Goal: Use online tool/utility: Utilize a website feature to perform a specific function

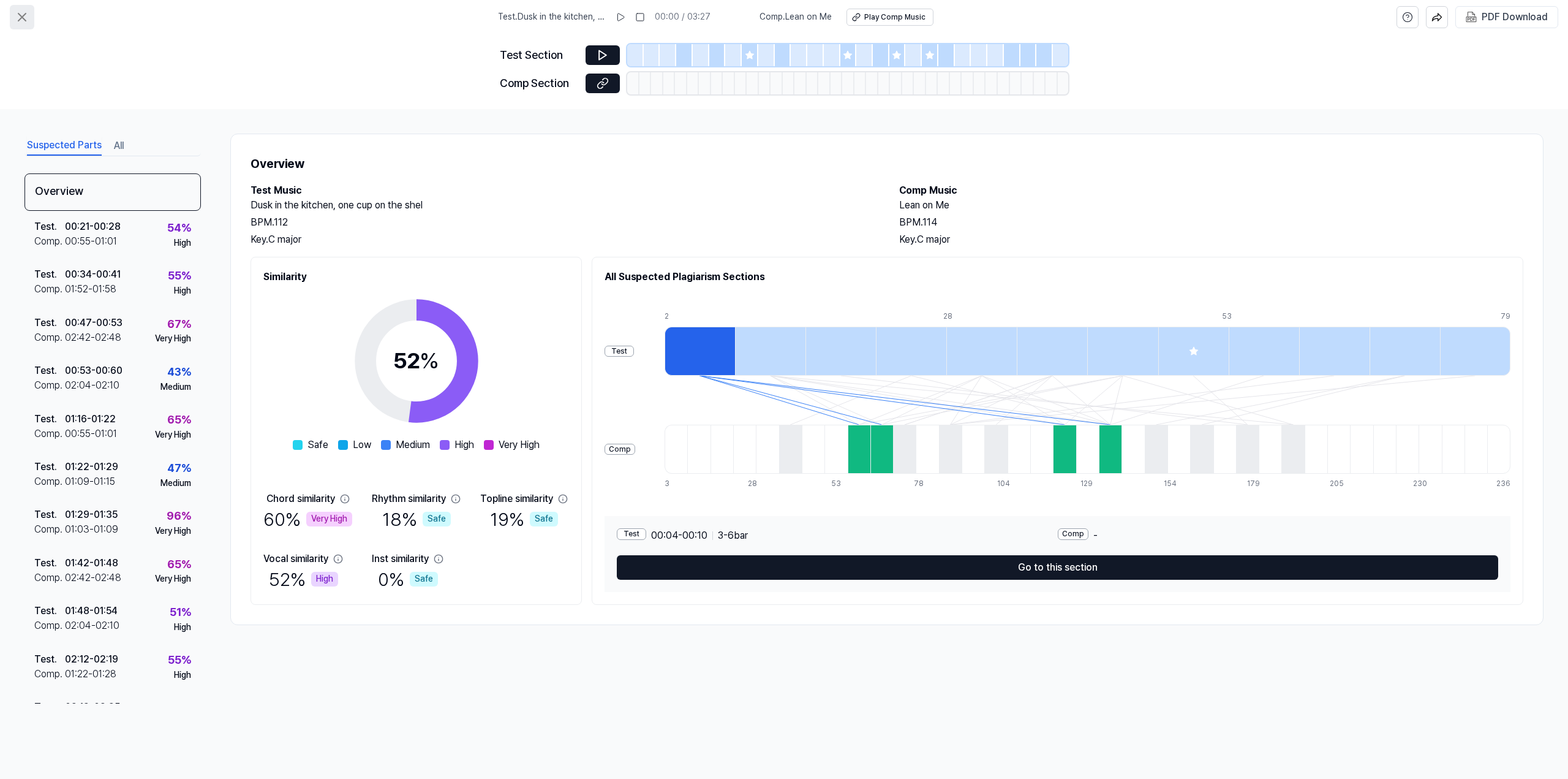
click at [22, 11] on icon at bounding box center [22, 17] width 15 height 15
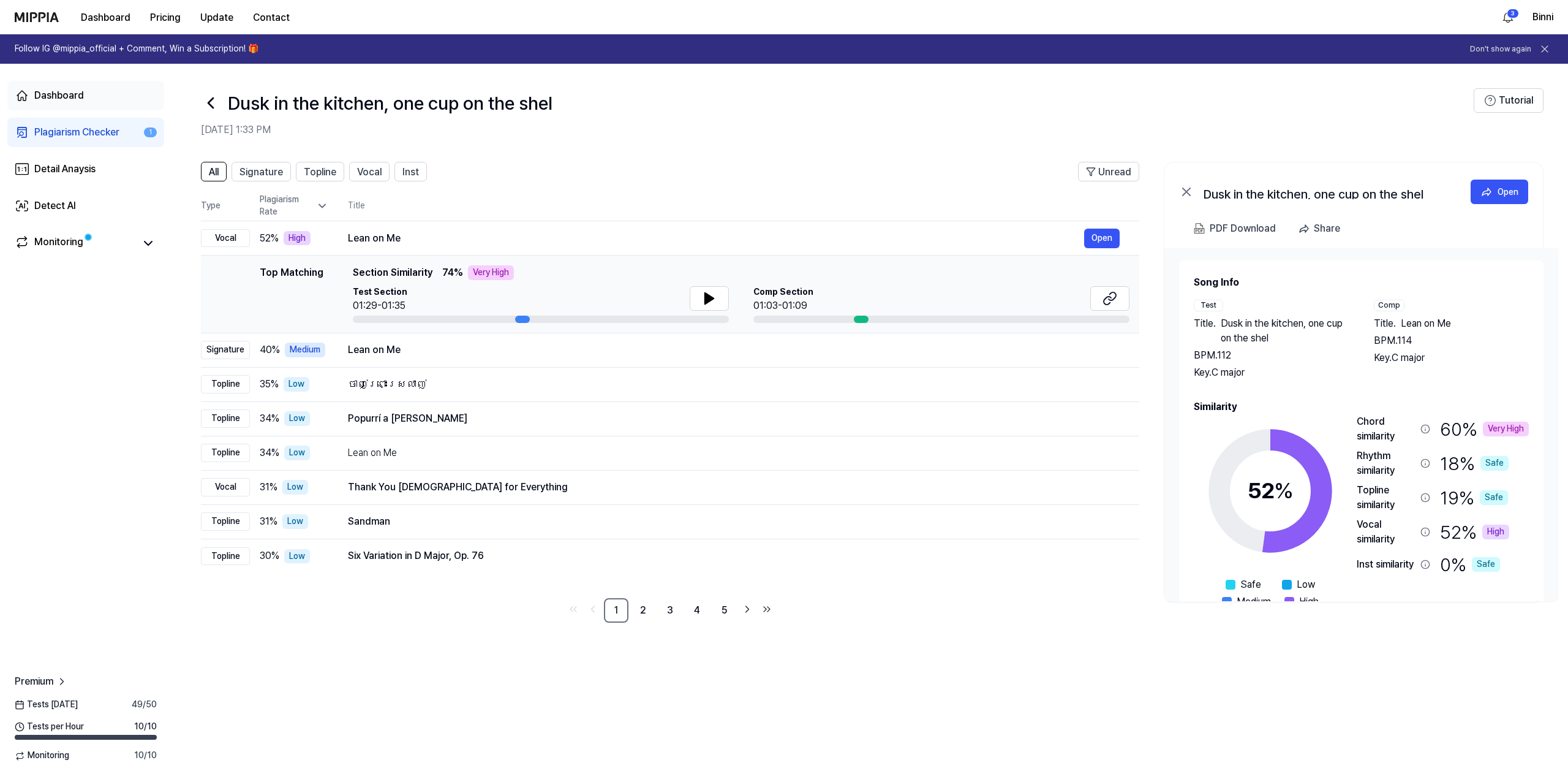
click at [53, 90] on div "Dashboard" at bounding box center [59, 96] width 49 height 15
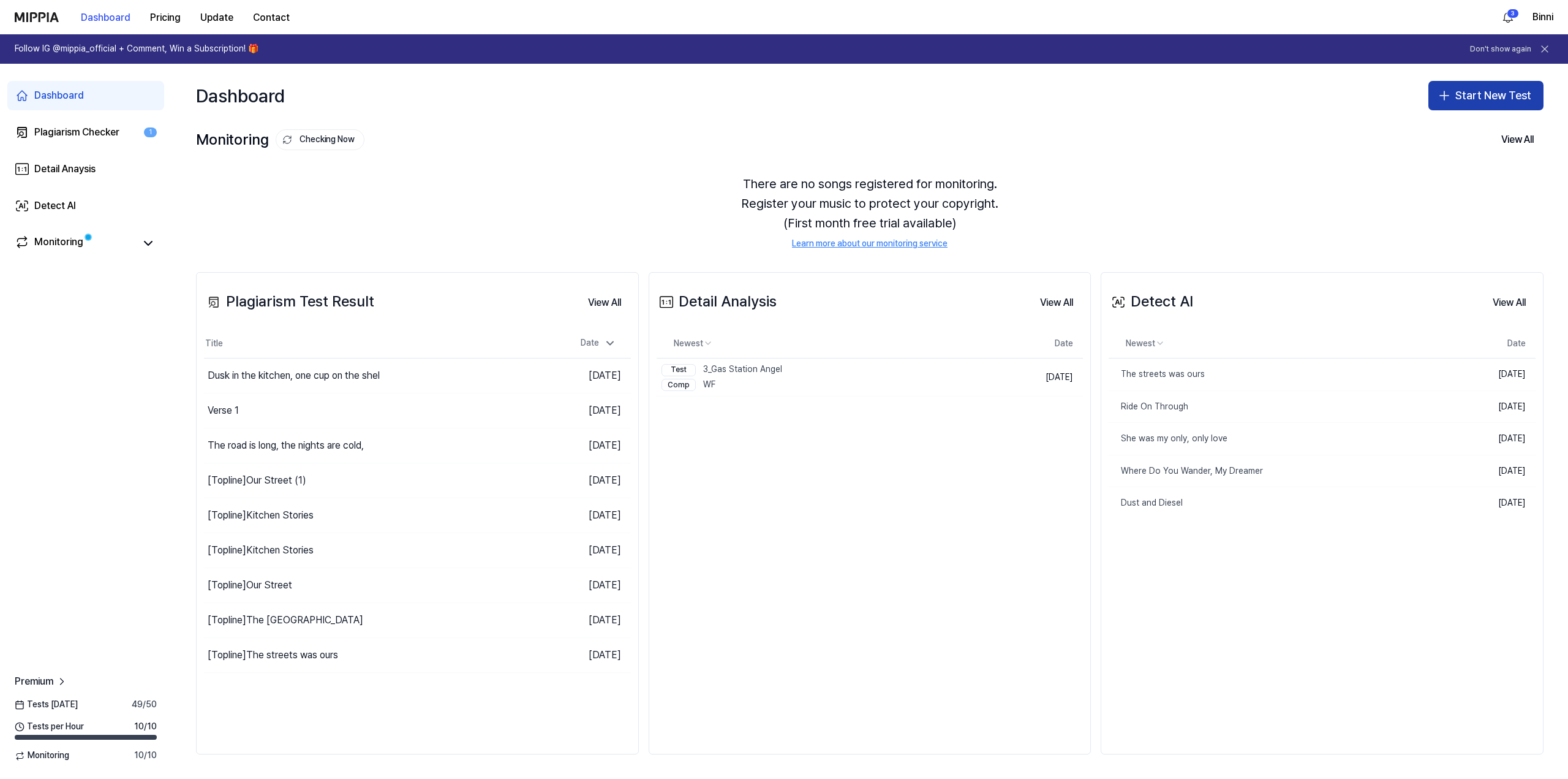
click at [1471, 86] on button "Start New Test" at bounding box center [1486, 95] width 115 height 29
click at [1471, 136] on button "Plagiarism test" at bounding box center [1469, 129] width 136 height 22
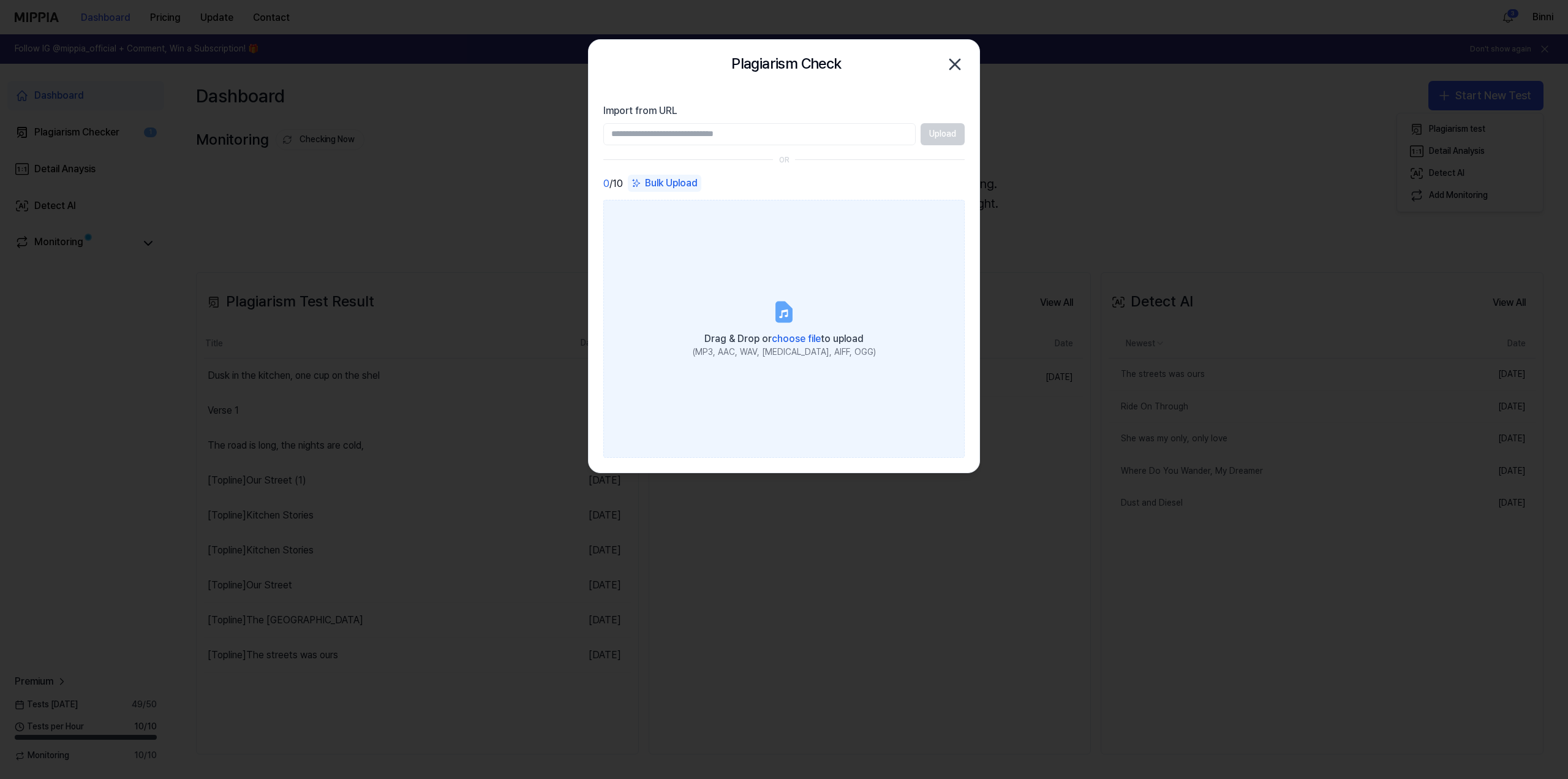
click at [784, 327] on label "Drag & Drop or choose file to upload (MP3, AAC, WAV, [MEDICAL_DATA], AIFF, OGG)" at bounding box center [784, 328] width 361 height 257
click at [0, 0] on input "Drag & Drop or choose file to upload (MP3, AAC, WAV, [MEDICAL_DATA], AIFF, OGG)" at bounding box center [0, 0] width 0 height 0
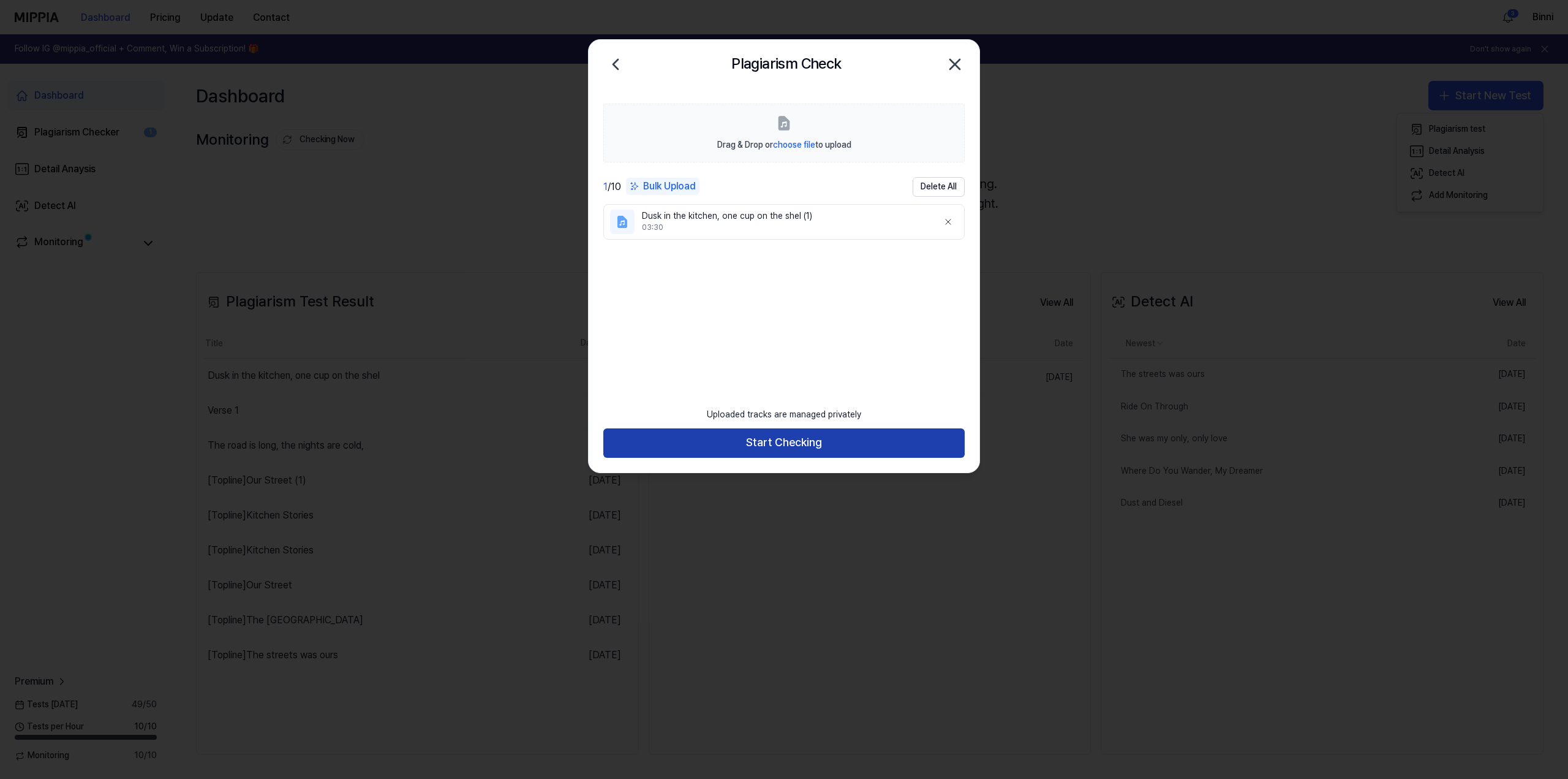
click at [778, 439] on button "Start Checking" at bounding box center [784, 442] width 361 height 29
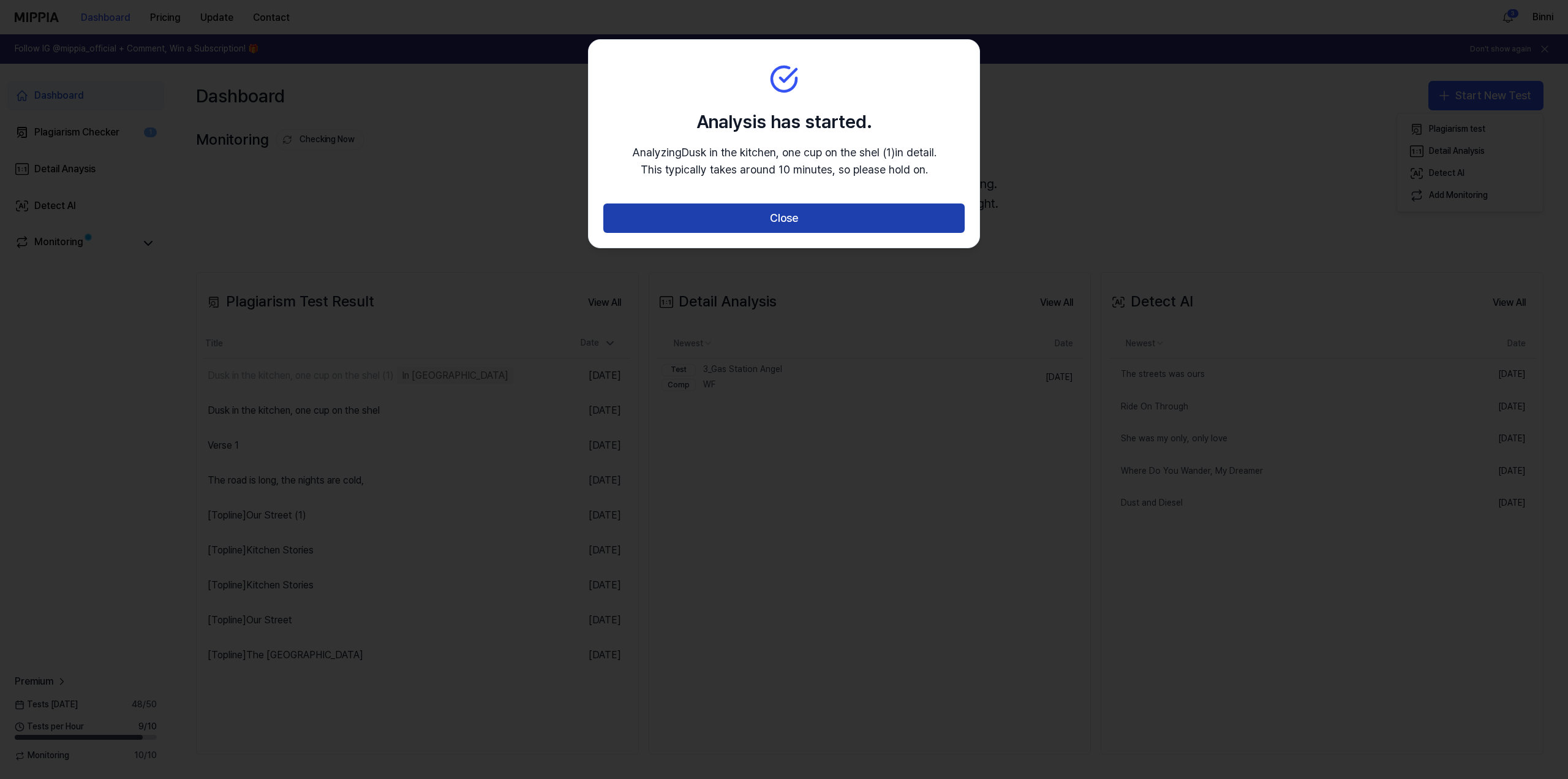
click at [812, 220] on button "Close" at bounding box center [784, 217] width 361 height 29
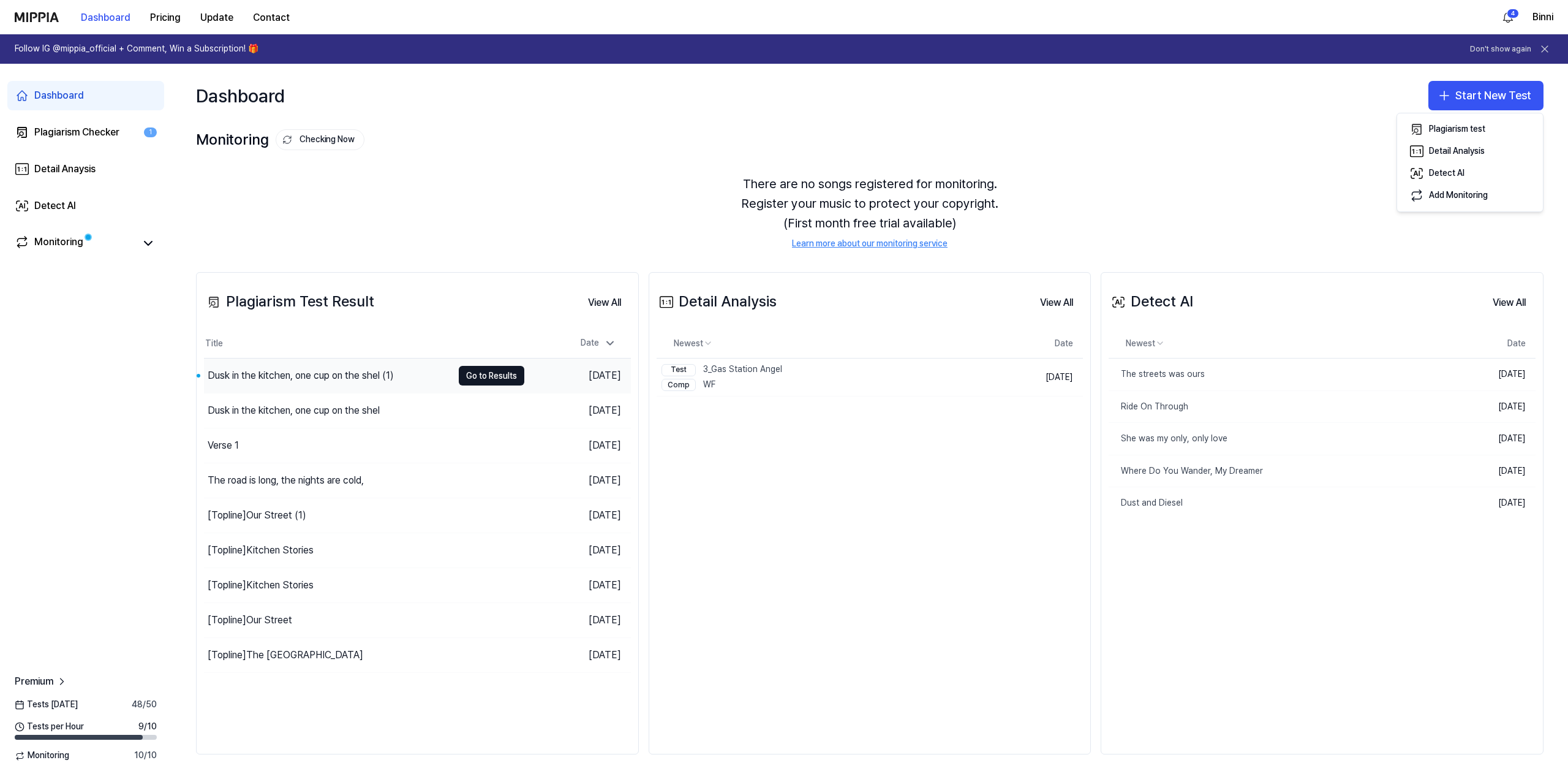
click at [328, 374] on div "Dusk in the kitchen, one cup on the shel (1)" at bounding box center [301, 376] width 186 height 15
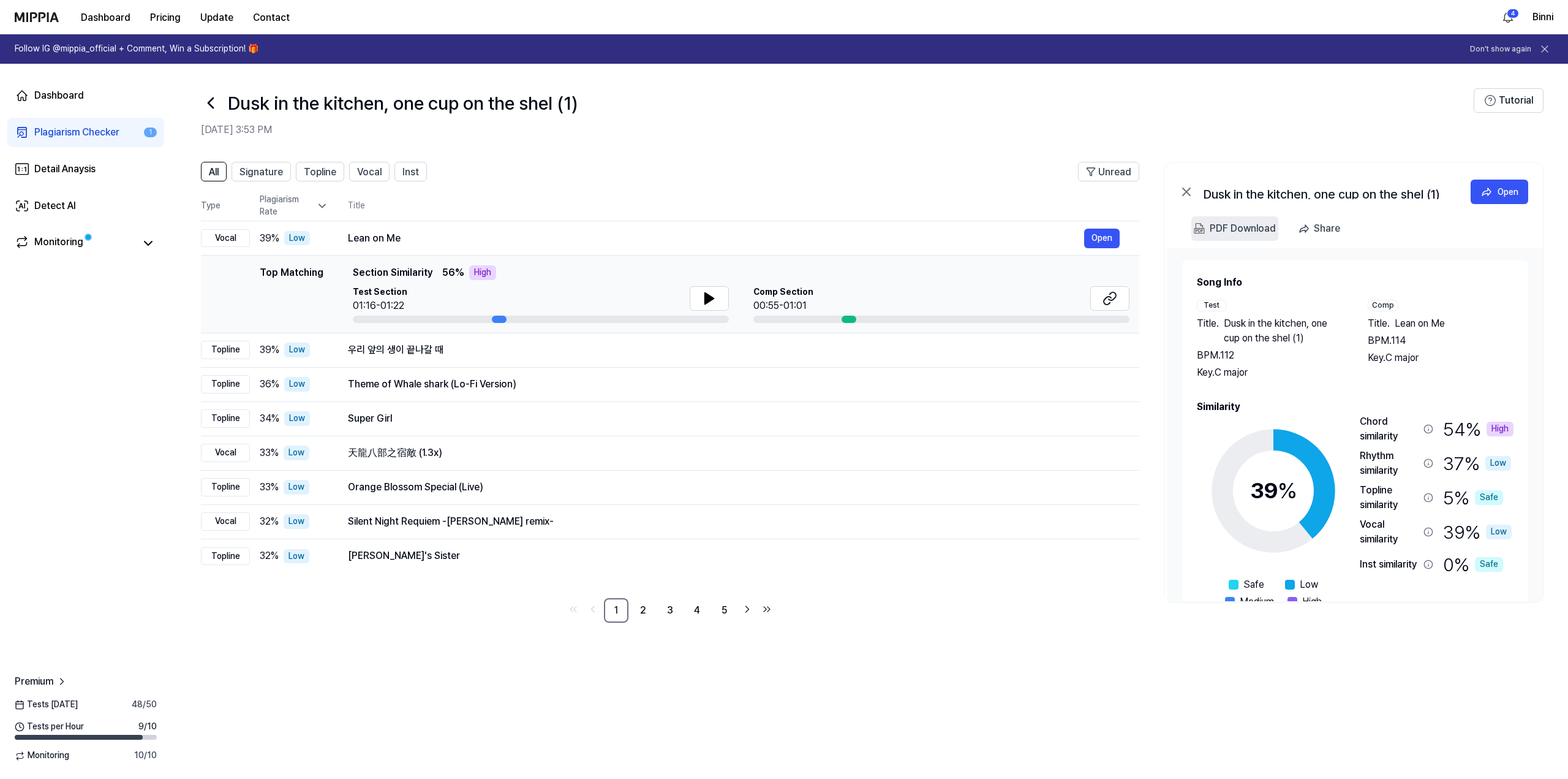
click at [1244, 229] on div "PDF Download" at bounding box center [1243, 228] width 66 height 16
click at [1238, 227] on div "PDF Download" at bounding box center [1243, 228] width 66 height 16
drag, startPoint x: 1267, startPoint y: 229, endPoint x: 1326, endPoint y: 228, distance: 59.0
click at [1326, 228] on div "PDF Download Share" at bounding box center [1353, 232] width 379 height 31
click at [1326, 227] on div "Share" at bounding box center [1327, 228] width 26 height 16
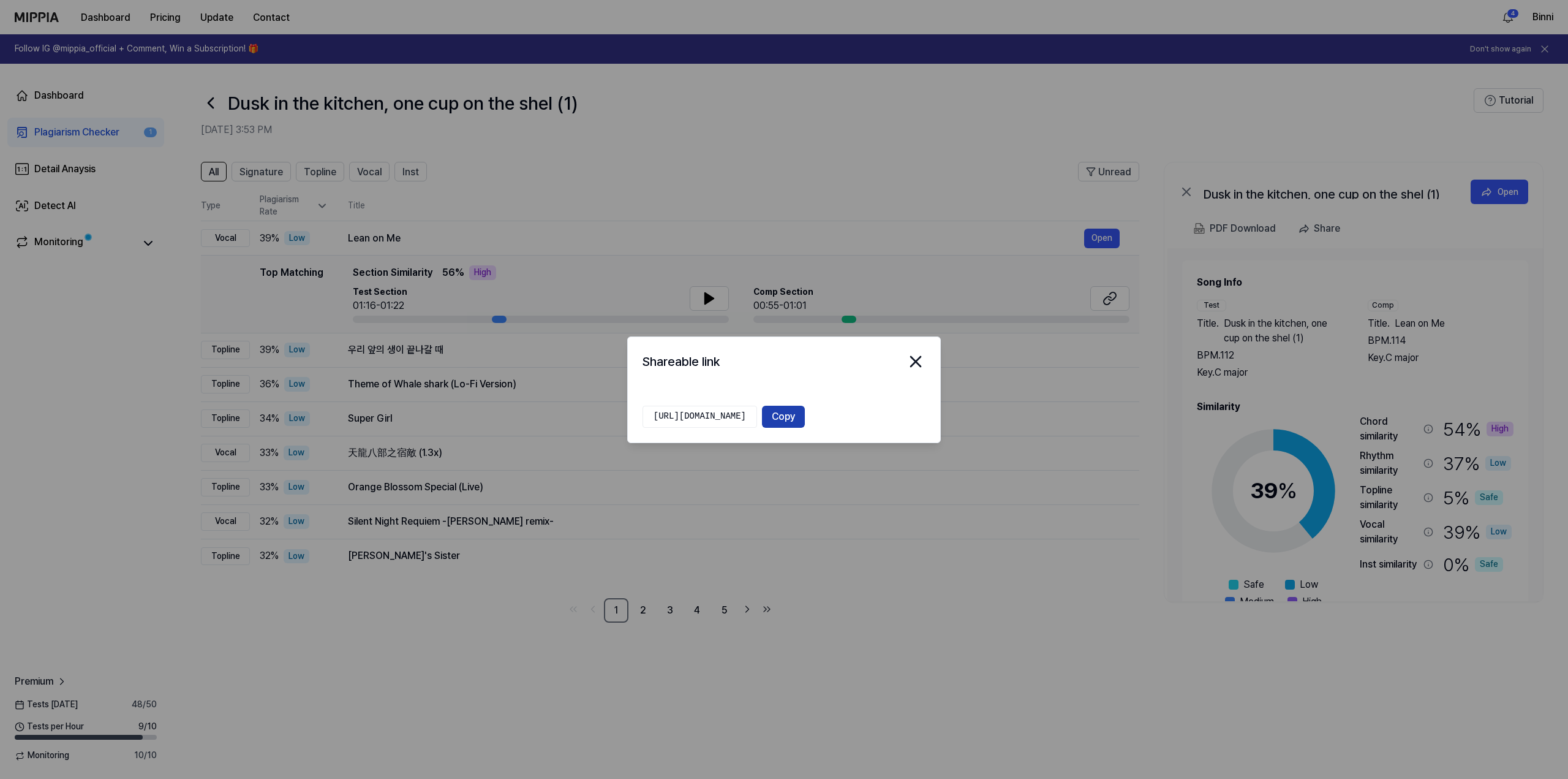
click at [805, 412] on button "Copy" at bounding box center [783, 416] width 43 height 22
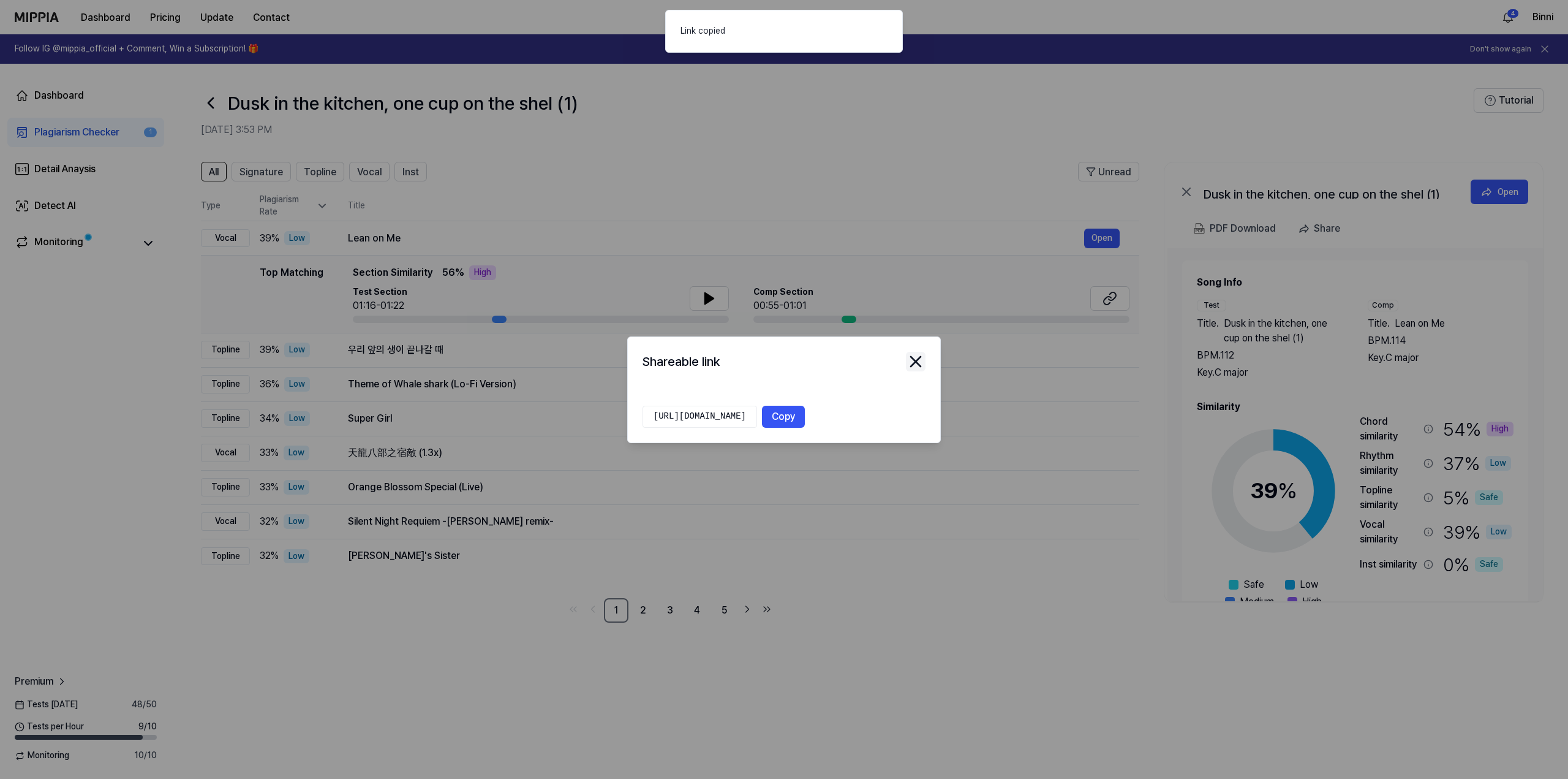
click at [911, 358] on icon "close modal" at bounding box center [915, 361] width 10 height 10
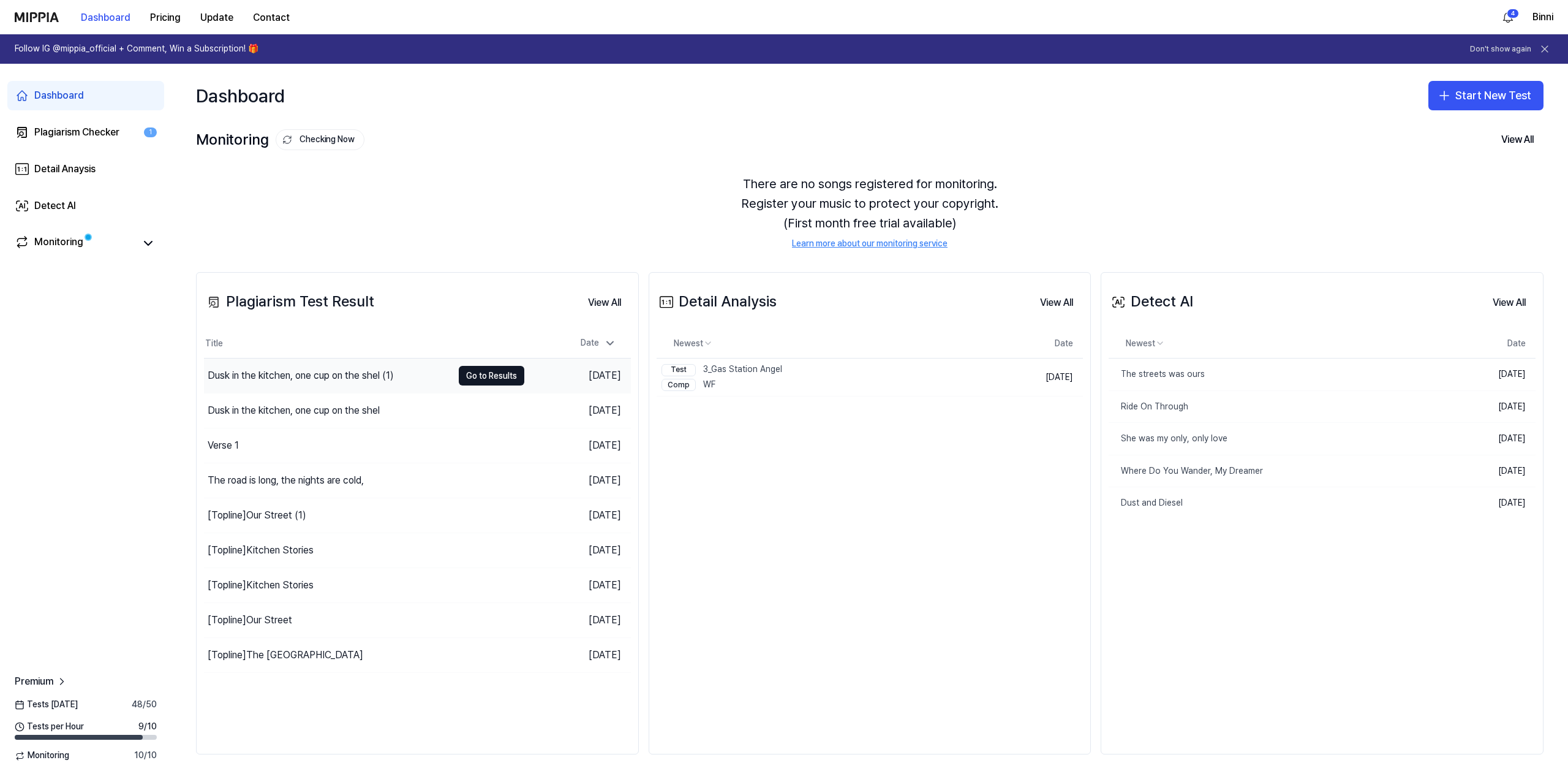
click at [334, 373] on div "Dusk in the kitchen, one cup on the shel (1)" at bounding box center [301, 376] width 186 height 15
click at [1463, 97] on button "Start New Test" at bounding box center [1486, 95] width 115 height 29
click at [1460, 129] on div "Plagiarism test" at bounding box center [1456, 129] width 56 height 12
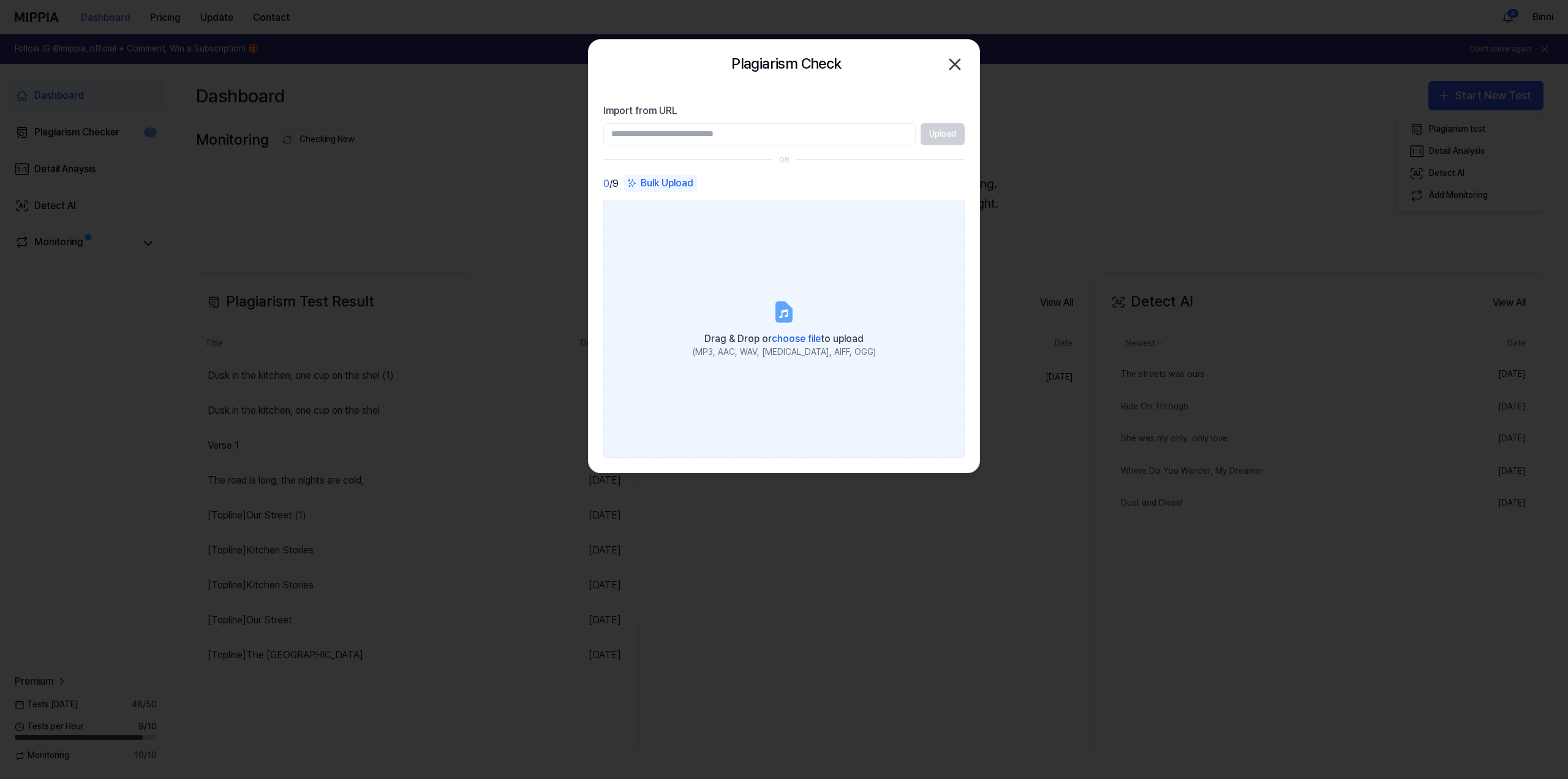
click at [800, 301] on label "Drag & Drop or choose file to upload (MP3, AAC, WAV, [MEDICAL_DATA], AIFF, OGG)" at bounding box center [784, 328] width 361 height 257
click at [0, 0] on input "Drag & Drop or choose file to upload (MP3, AAC, WAV, [MEDICAL_DATA], AIFF, OGG)" at bounding box center [0, 0] width 0 height 0
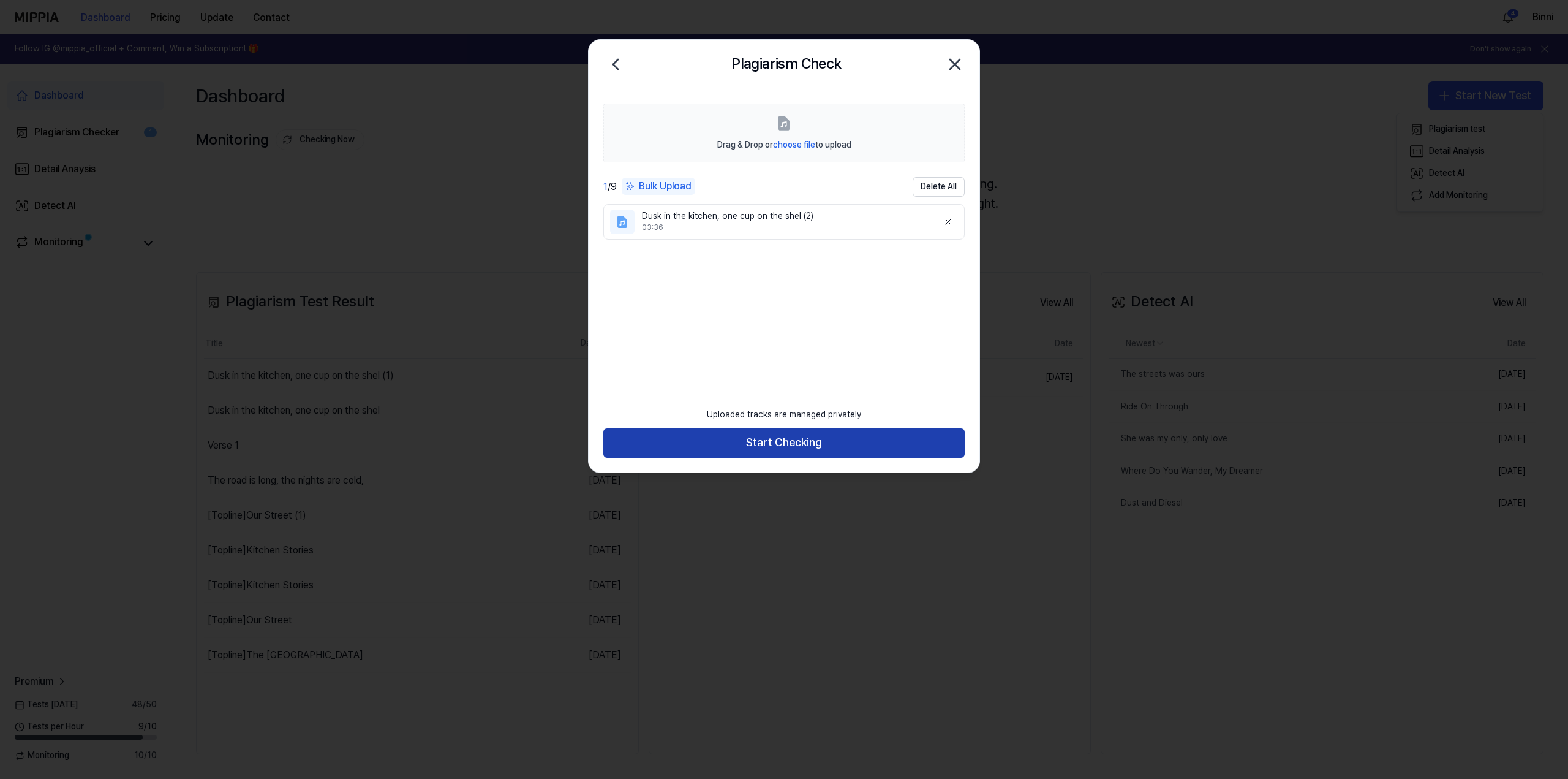
click at [786, 443] on button "Start Checking" at bounding box center [784, 442] width 361 height 29
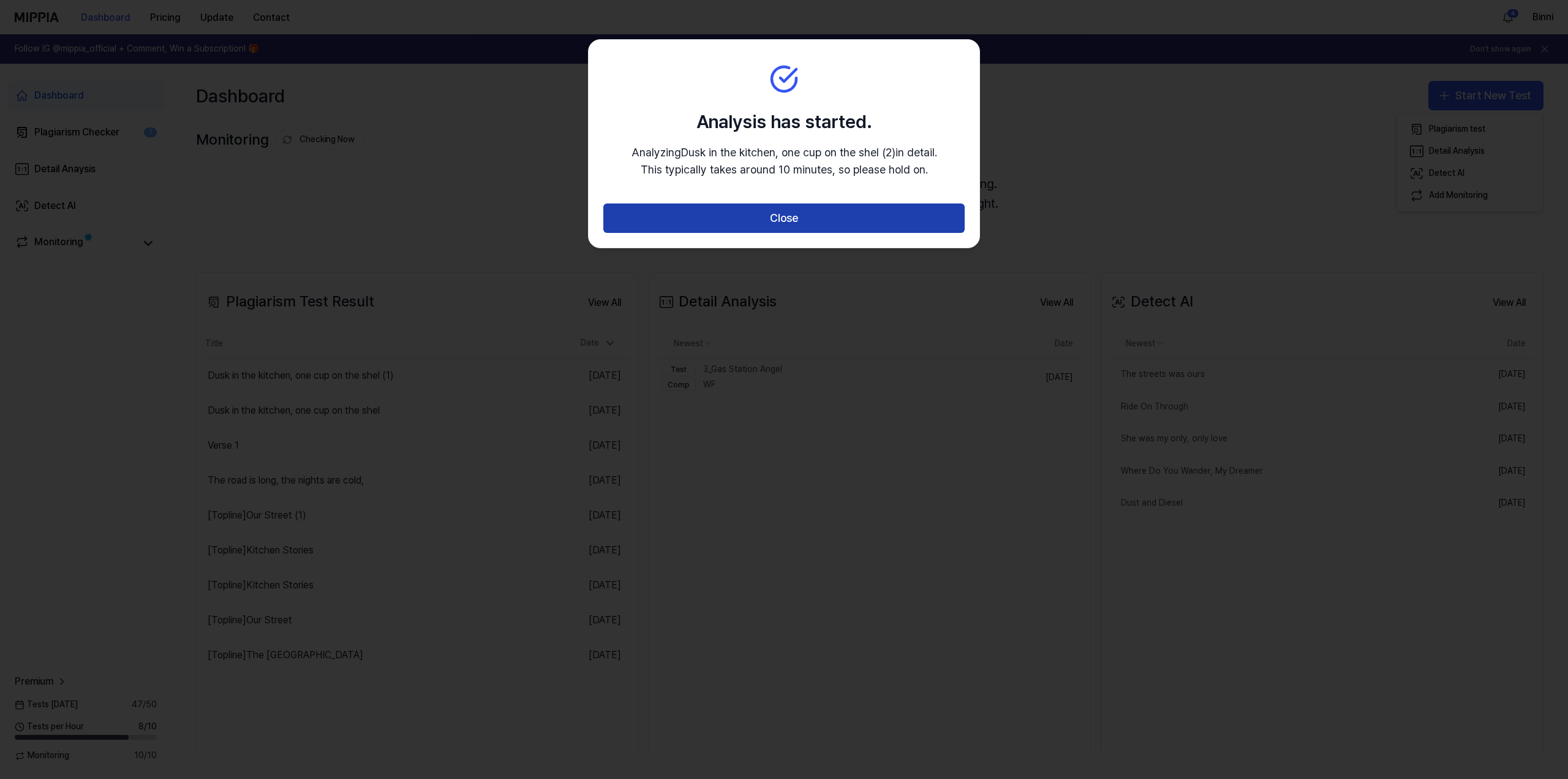
click at [780, 213] on button "Close" at bounding box center [784, 217] width 361 height 29
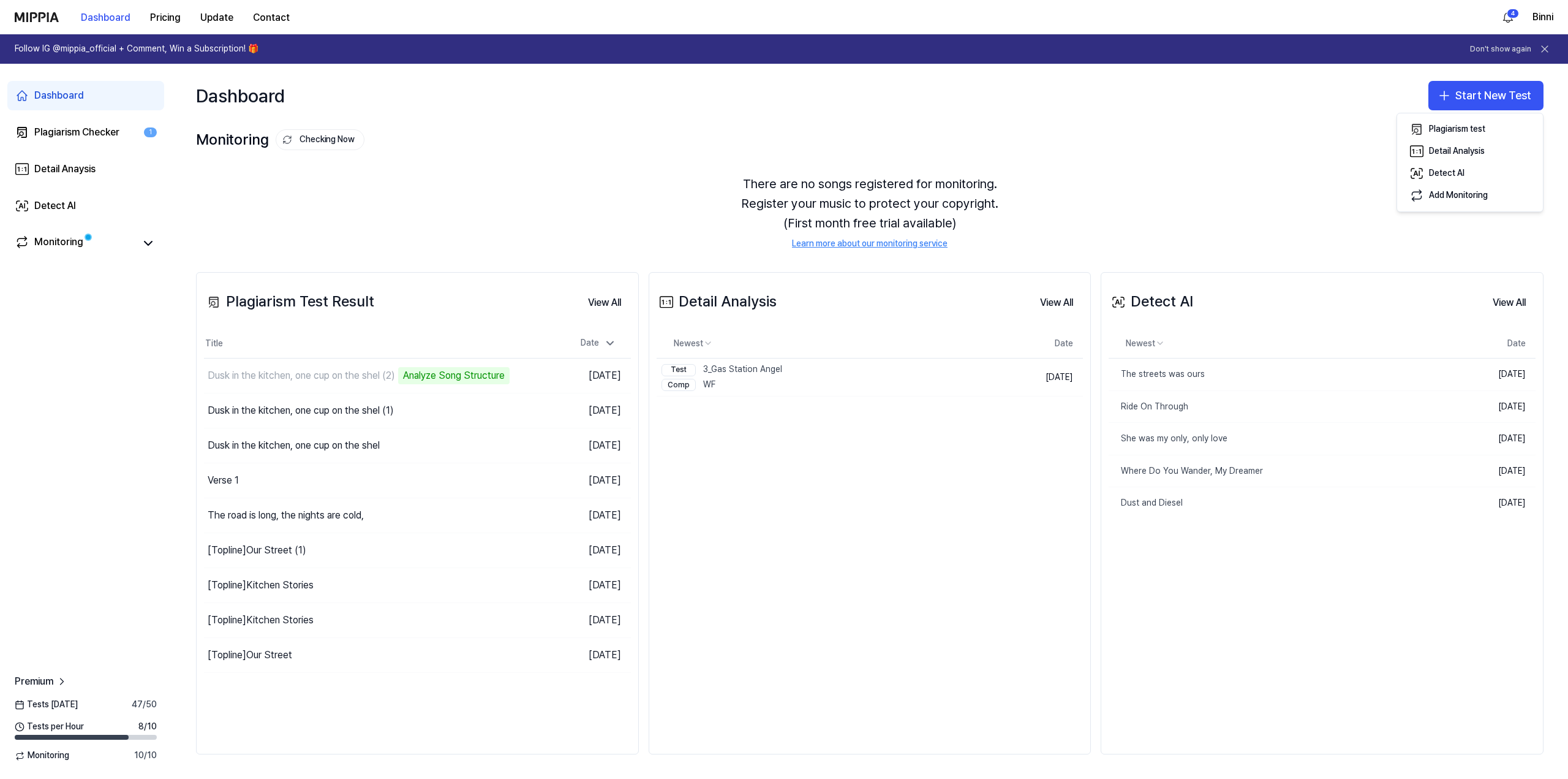
click at [1195, 86] on div "Dashboard Start New Test" at bounding box center [869, 95] width 1396 height 64
click at [334, 414] on div "Dusk in the kitchen, one cup on the shel (1)" at bounding box center [301, 411] width 186 height 15
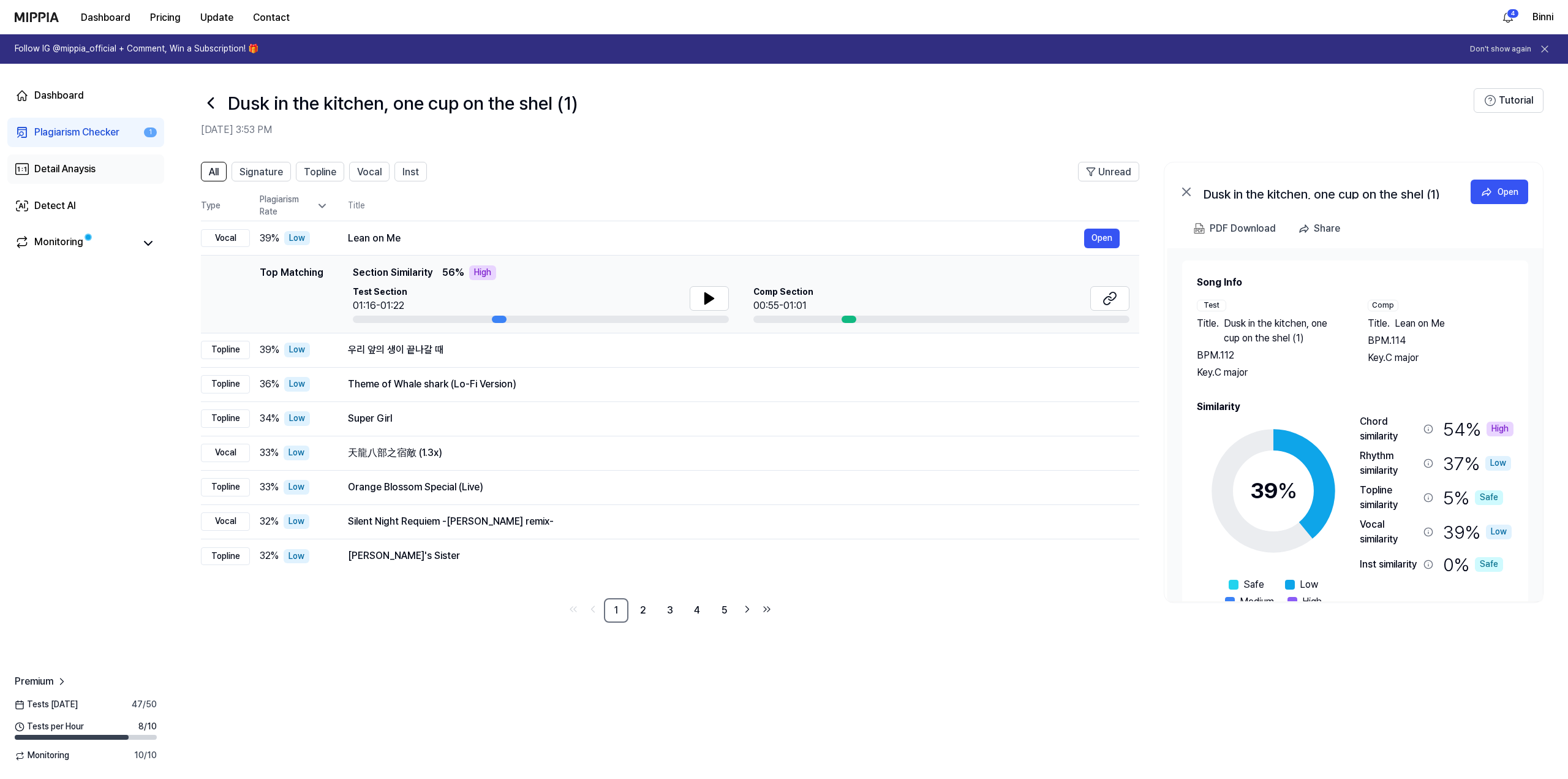
click at [77, 169] on div "Detail Anaysis" at bounding box center [65, 169] width 61 height 15
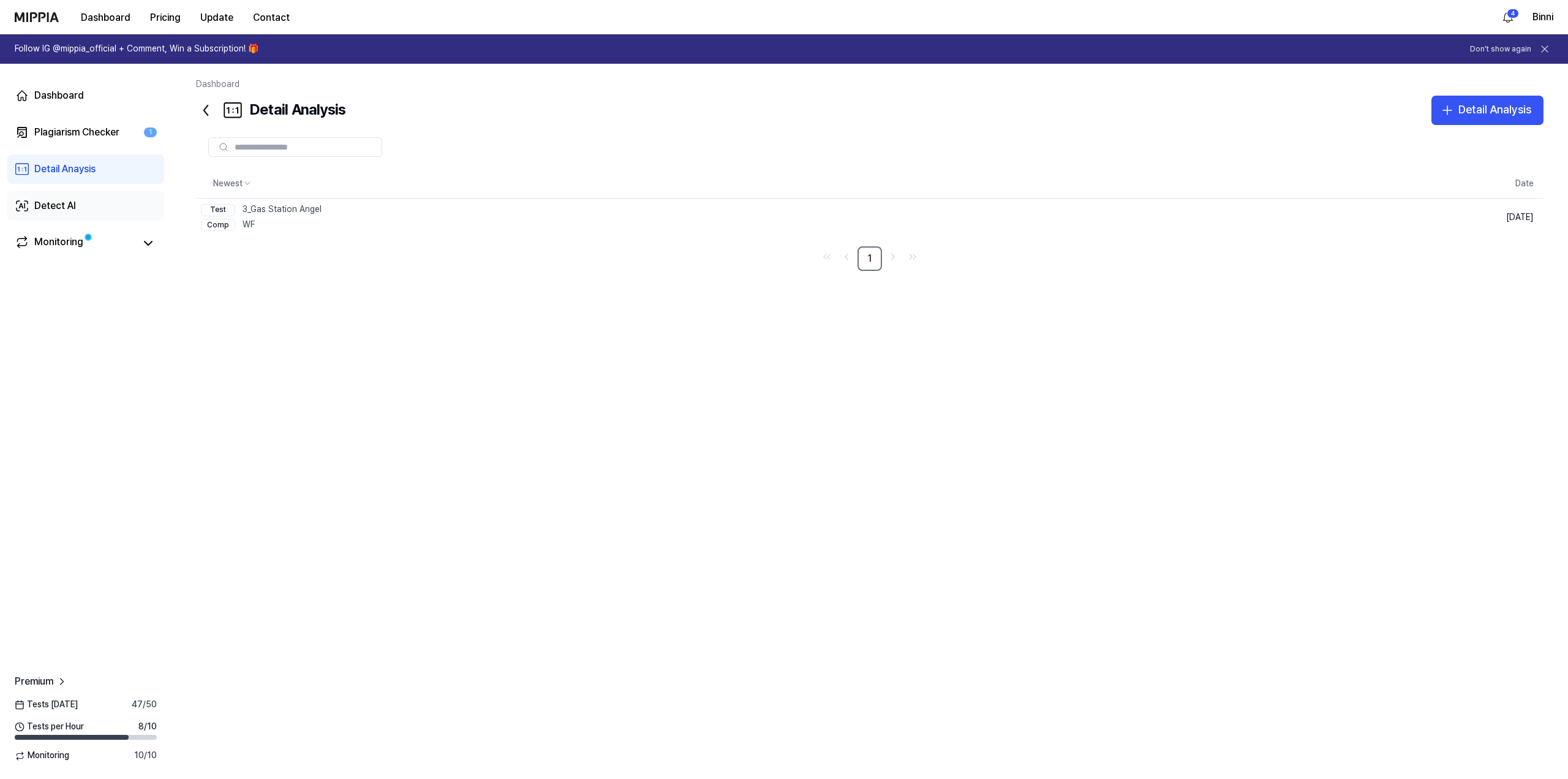
click at [46, 204] on div "Detect AI" at bounding box center [55, 206] width 42 height 15
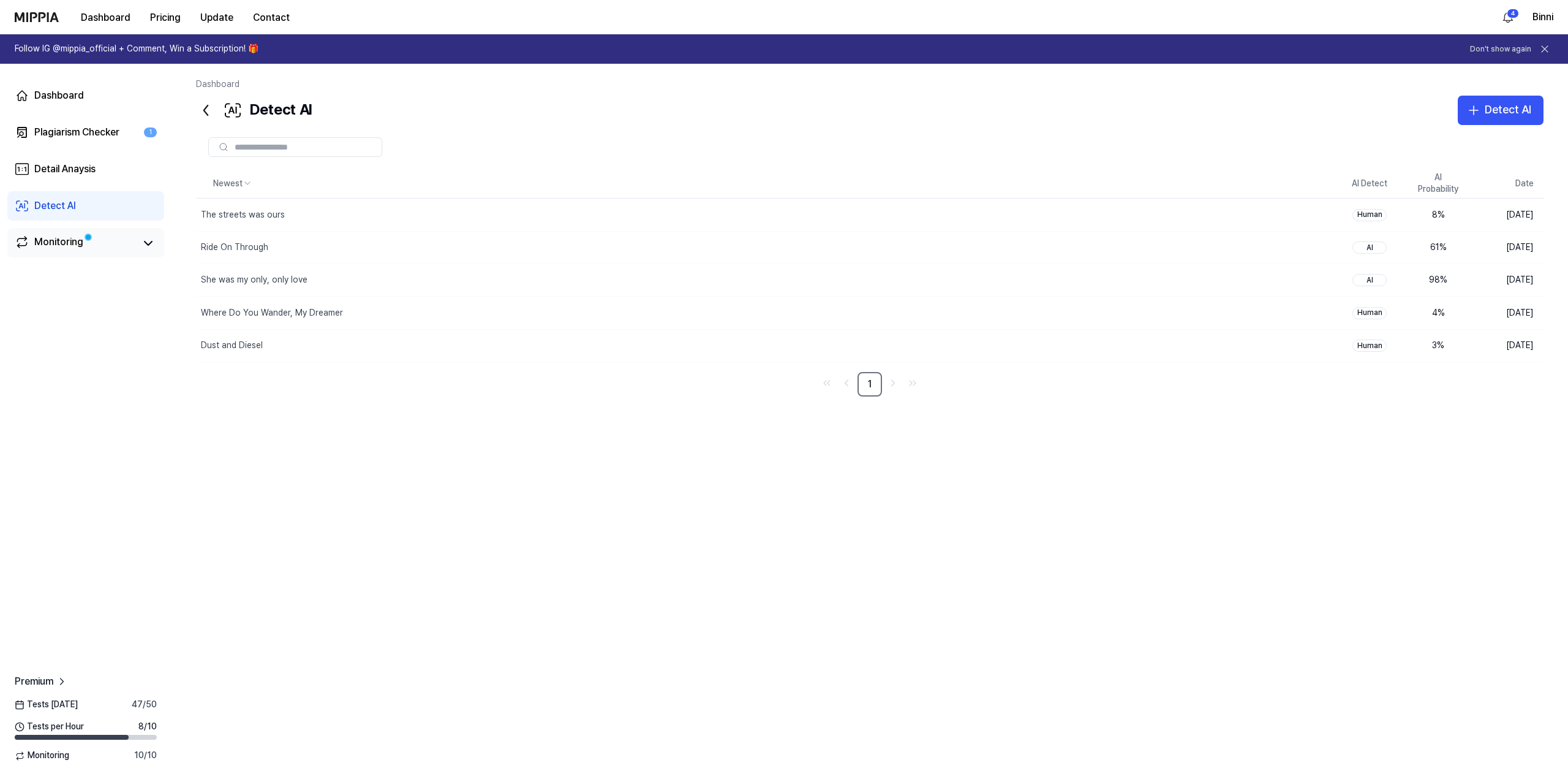
click at [46, 237] on div "Monitoring" at bounding box center [58, 243] width 49 height 17
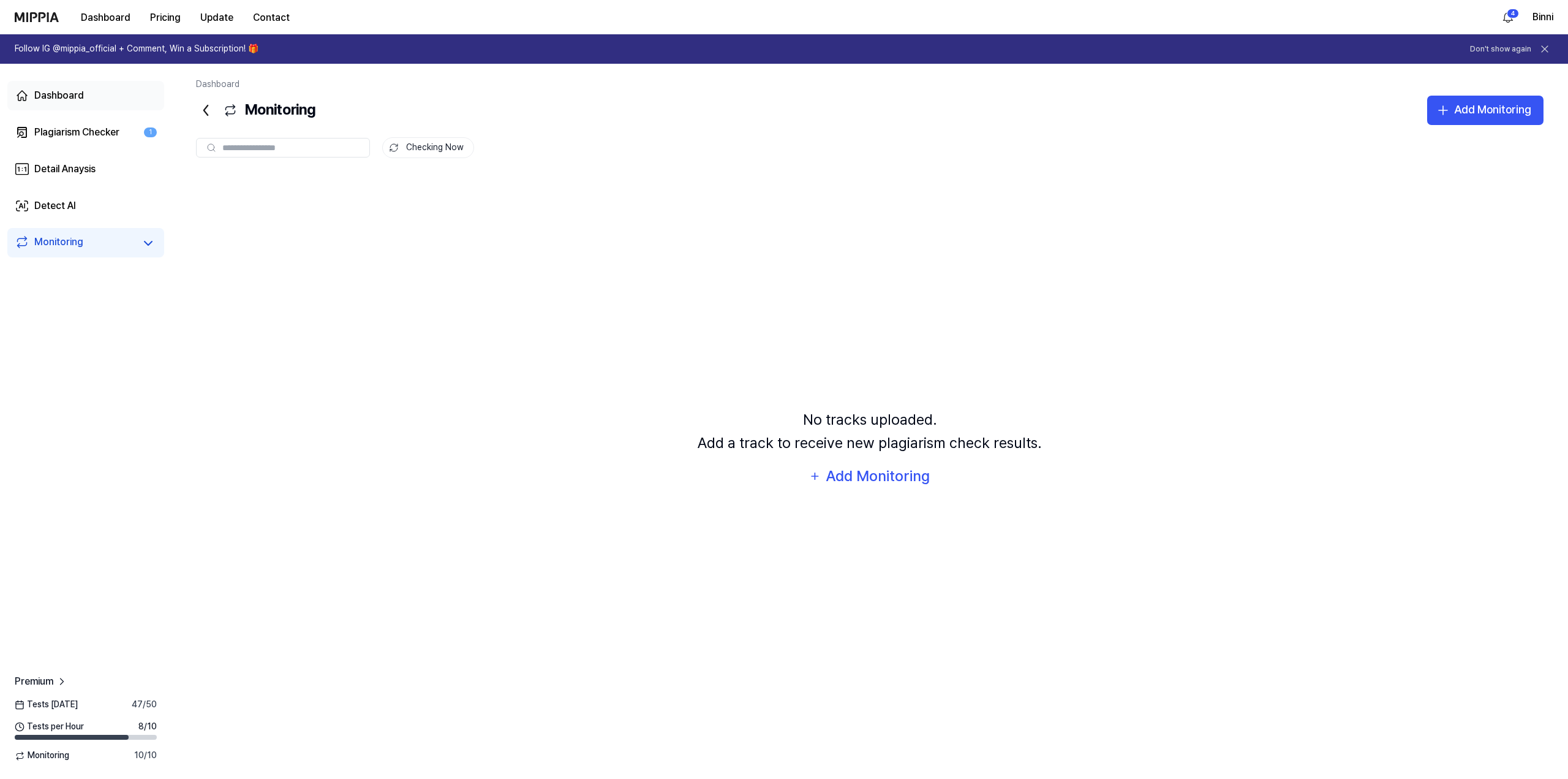
click at [58, 97] on div "Dashboard" at bounding box center [59, 96] width 49 height 15
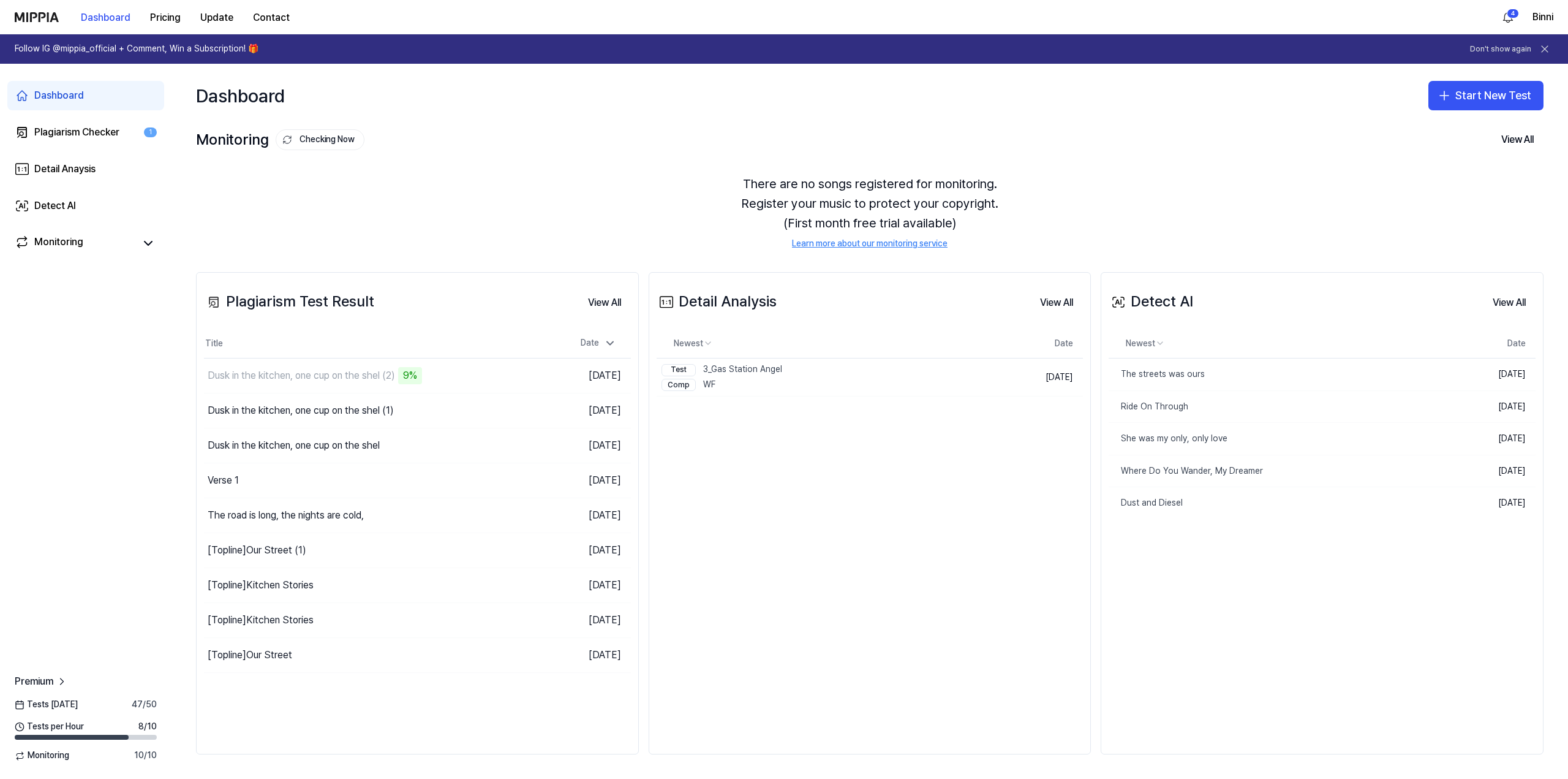
click at [75, 100] on div "Dashboard" at bounding box center [59, 96] width 49 height 15
click at [283, 376] on div "Dusk in the kitchen, one cup on the shel (2)" at bounding box center [301, 376] width 187 height 15
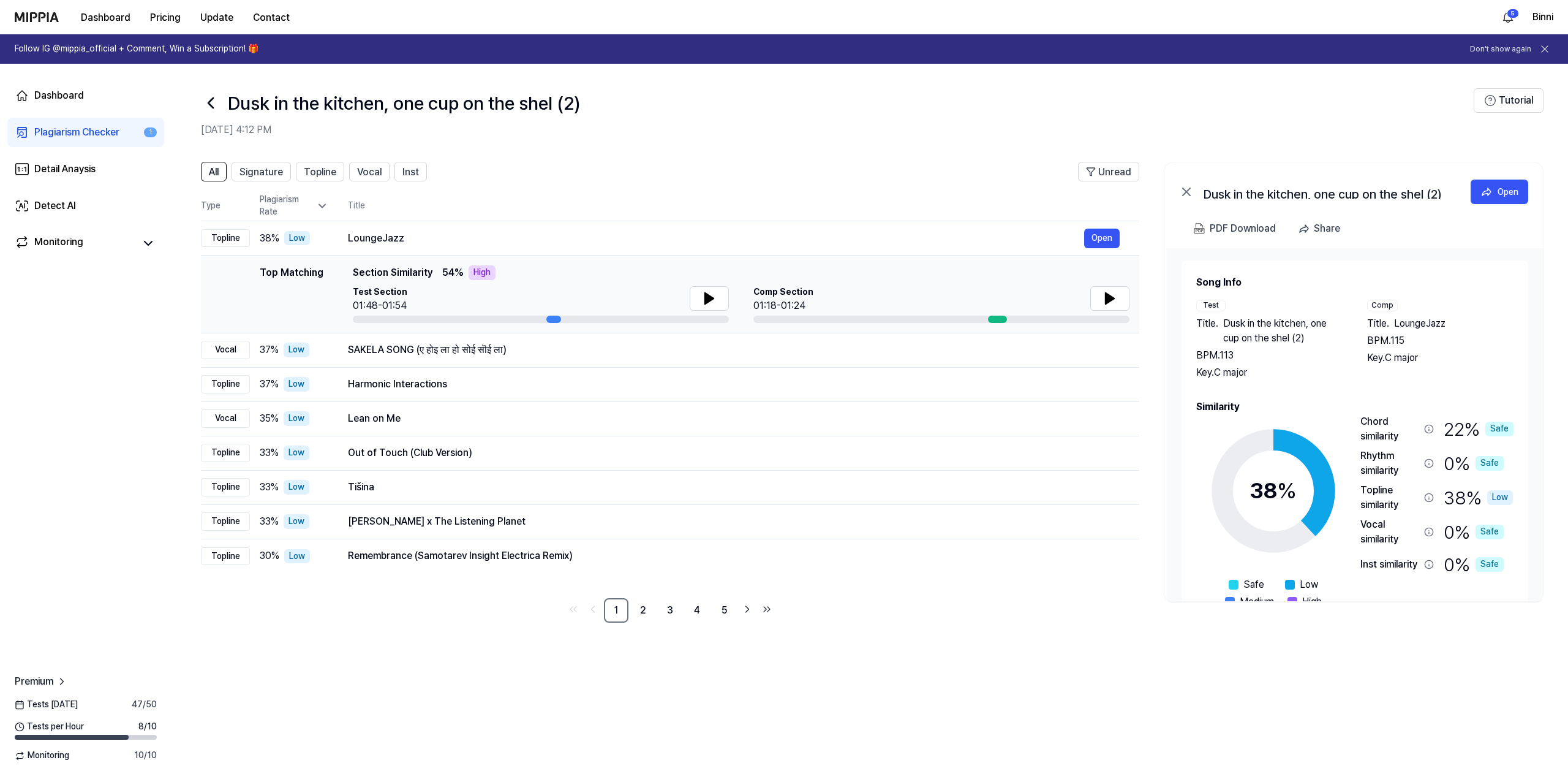
scroll to position [52, 0]
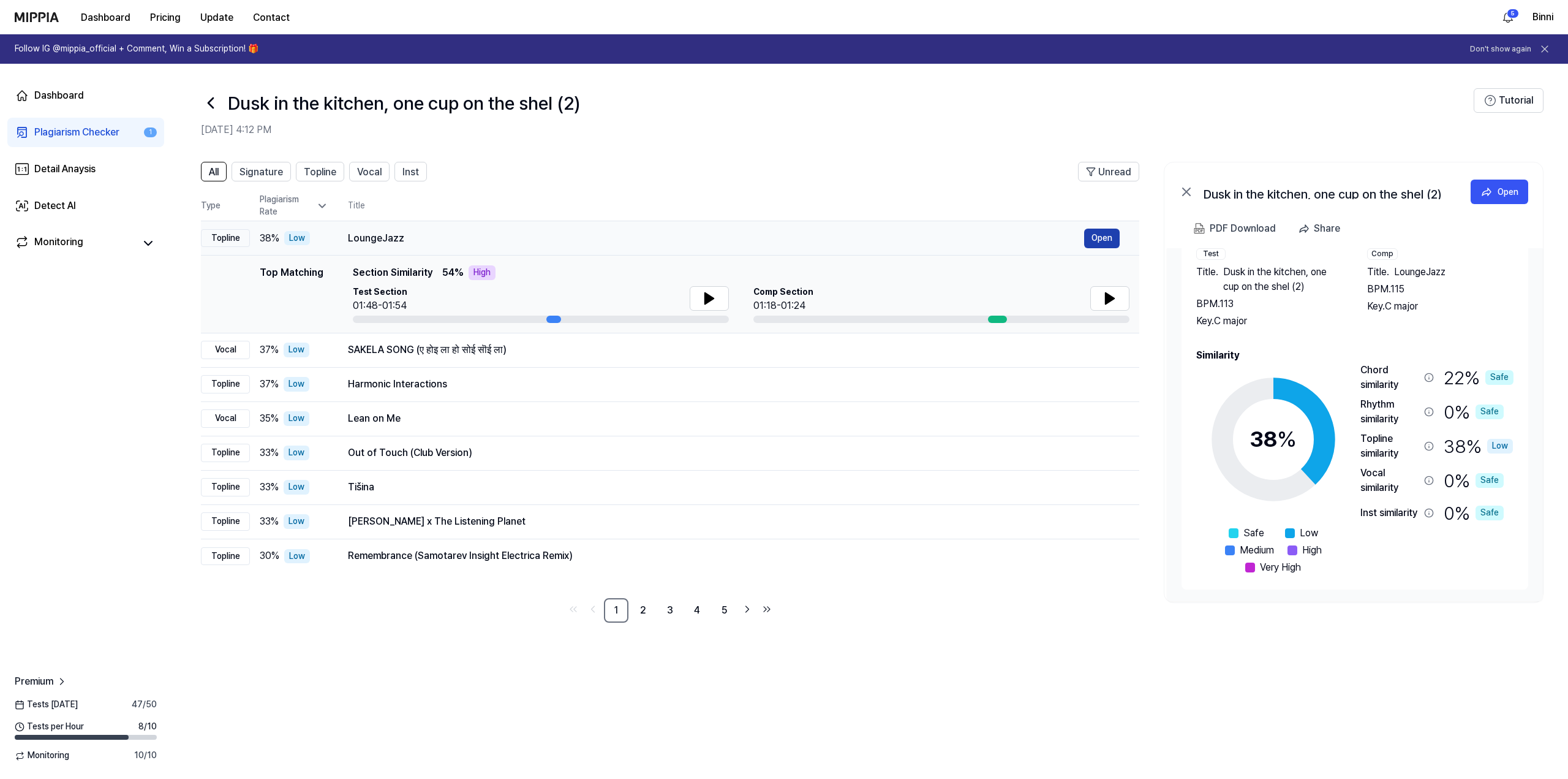
click at [1095, 235] on button "Open" at bounding box center [1101, 238] width 35 height 19
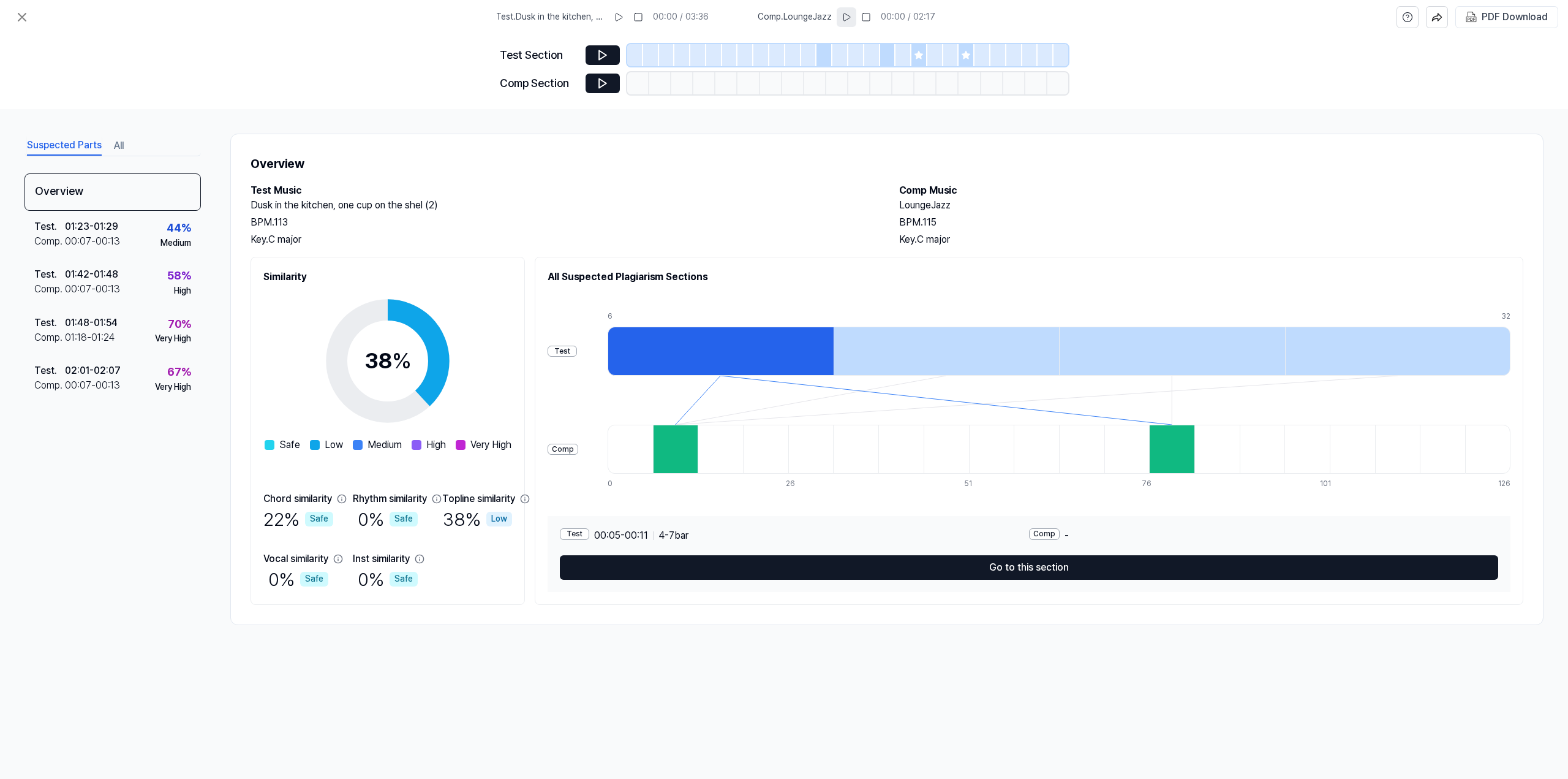
click at [844, 13] on icon at bounding box center [846, 16] width 10 height 10
